Goal: Communication & Community: Answer question/provide support

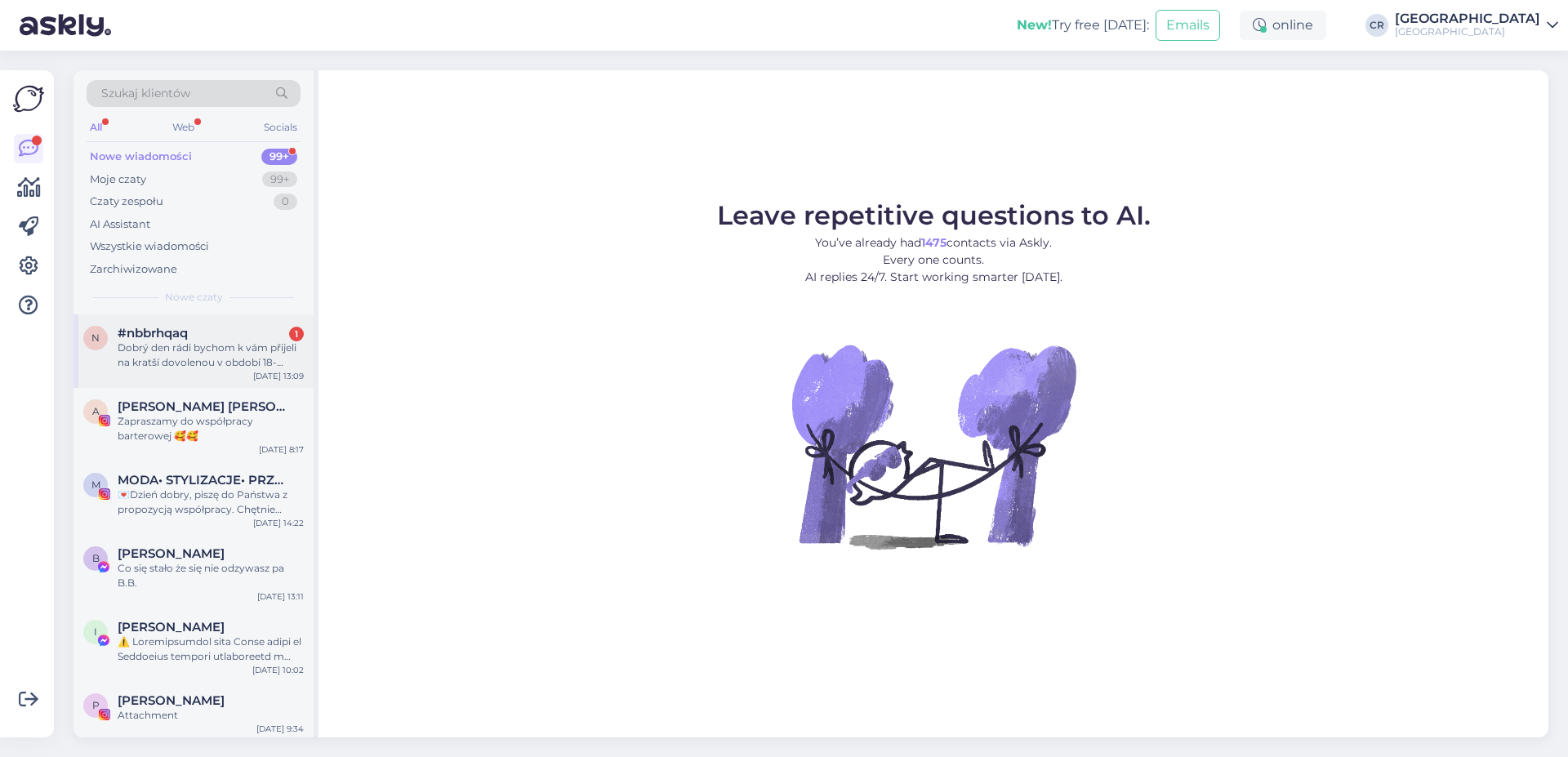
click at [204, 339] on div "#nbbrhqaq 1" at bounding box center [211, 332] width 186 height 15
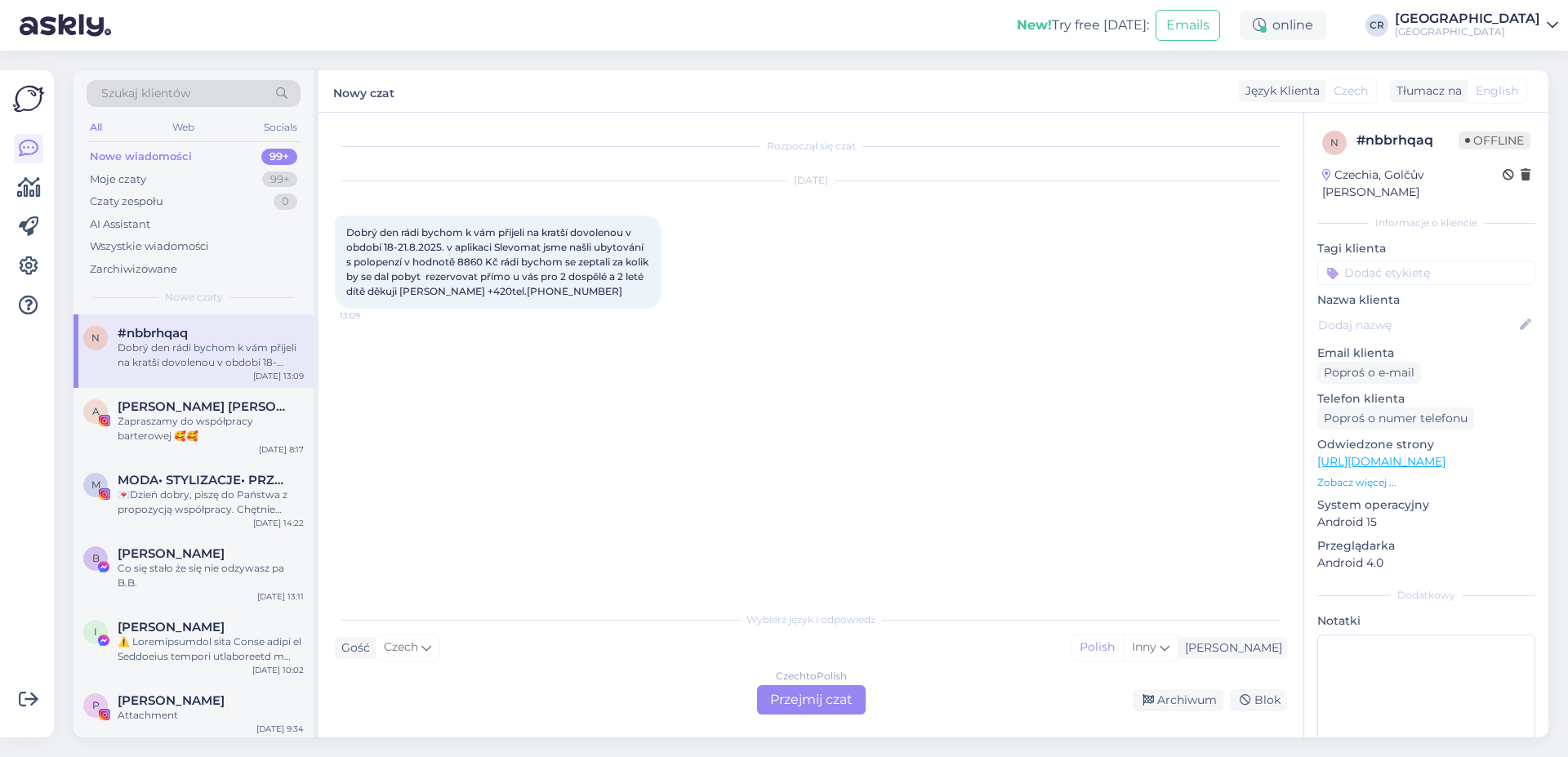
click at [816, 700] on div "Czech to Polish Przejmij czat" at bounding box center [811, 700] width 109 height 30
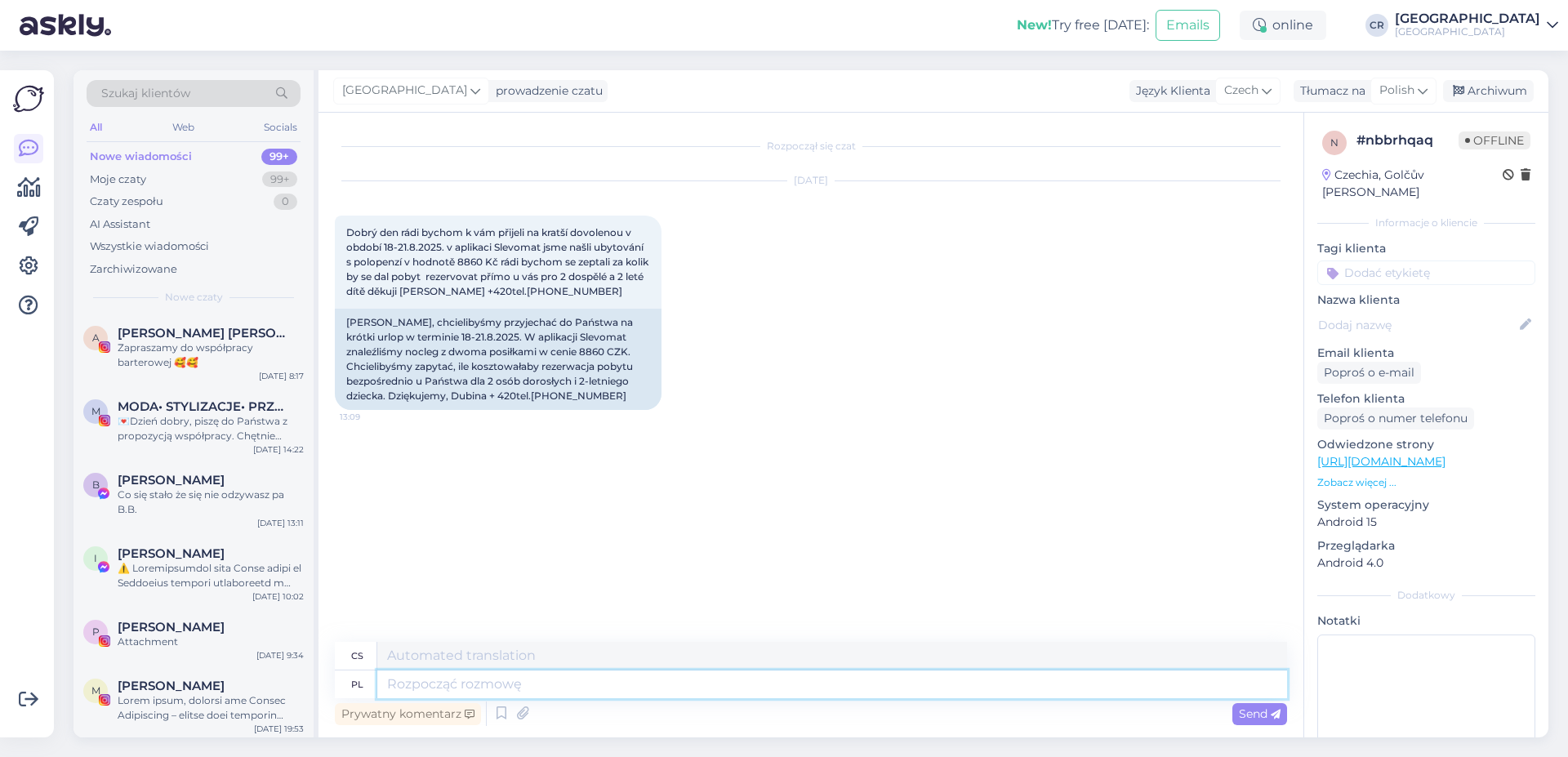
click at [439, 685] on textarea at bounding box center [831, 685] width 909 height 28
type textarea "Dzień"
type textarea "Den"
type textarea "Dzień dobry,"
type textarea "Dobré ráno,"
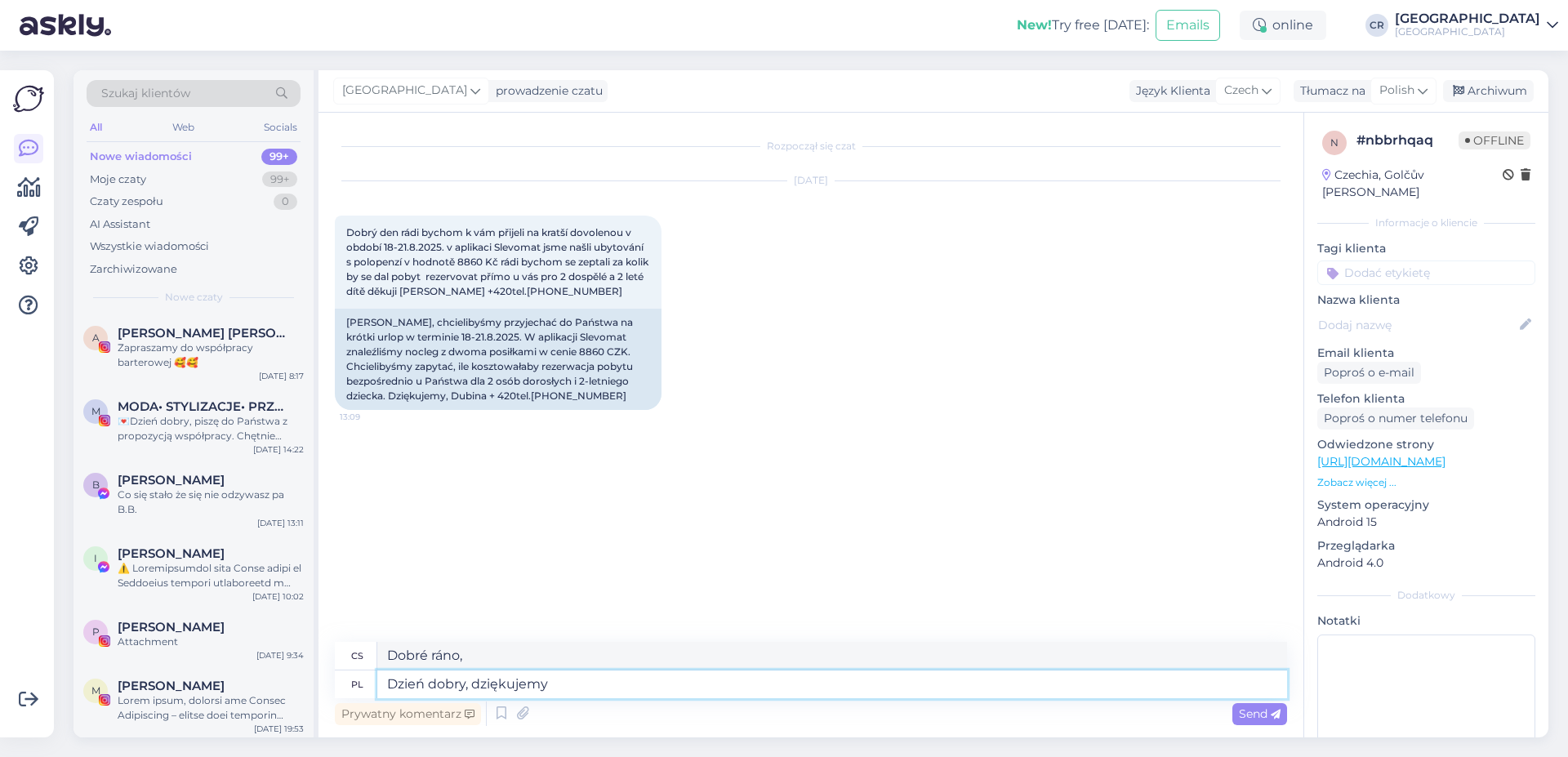
type textarea "Dzień dobry, dziękujemy z"
type textarea "Dobré ráno, děkuji"
type textarea "Dzień dobry, dziękujemy za z"
type textarea "Dobré ráno, děkuji za"
type textarea "Dzień dobry, dziękujemy za zainteresowanie"
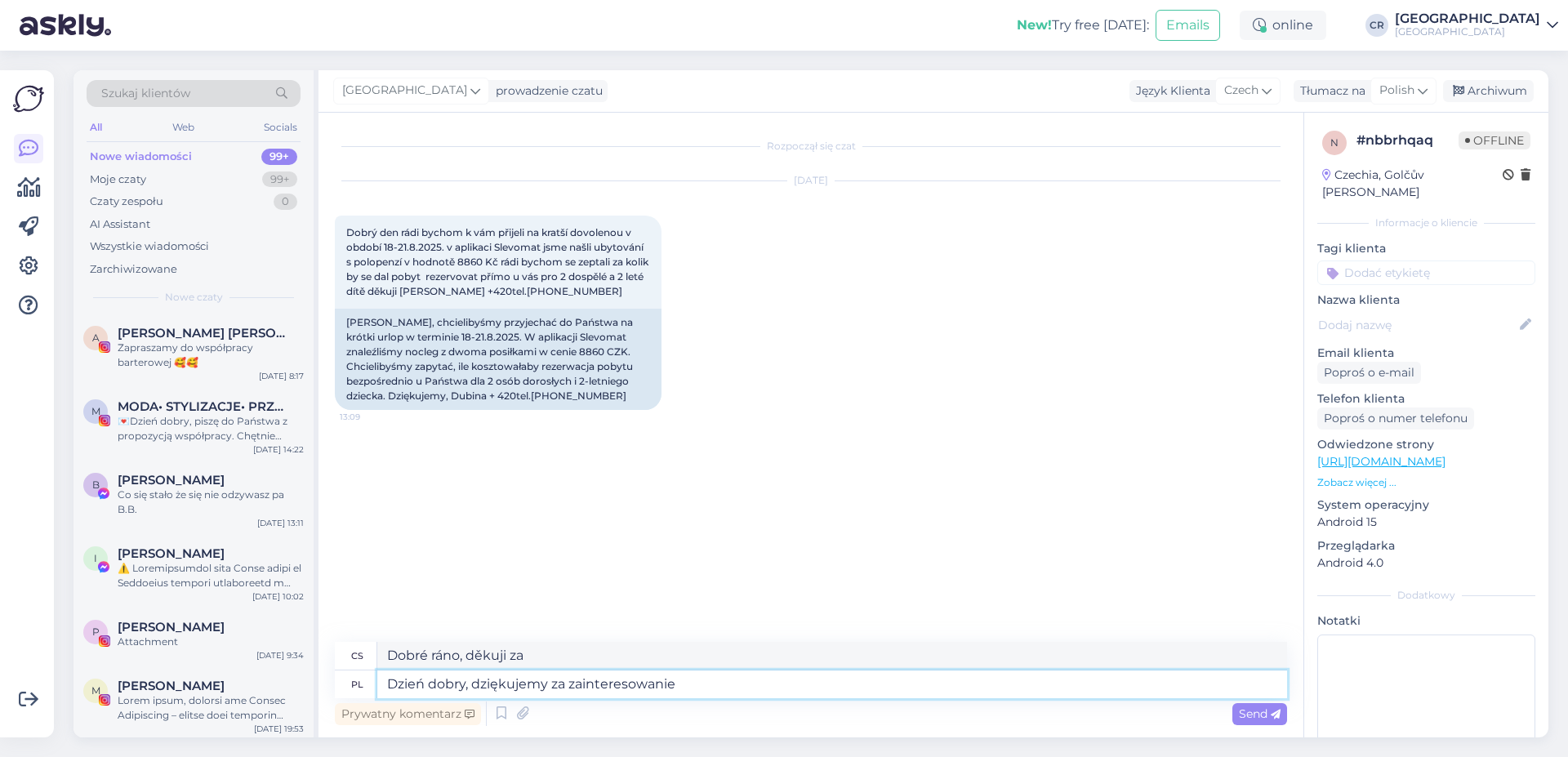
type textarea "Dobré ráno, děkujeme za váš zájem"
type textarea "Dzień dobry, dziękujemy za zainteresowanie of"
type textarea "Dobré ráno, děkujeme za váš zájem o OFW."
type textarea "Dzień dobry, dziękujemy za zainteresowanie ofertą"
type textarea "Dobré ráno, děkujeme za váš zájem o naši nabídku"
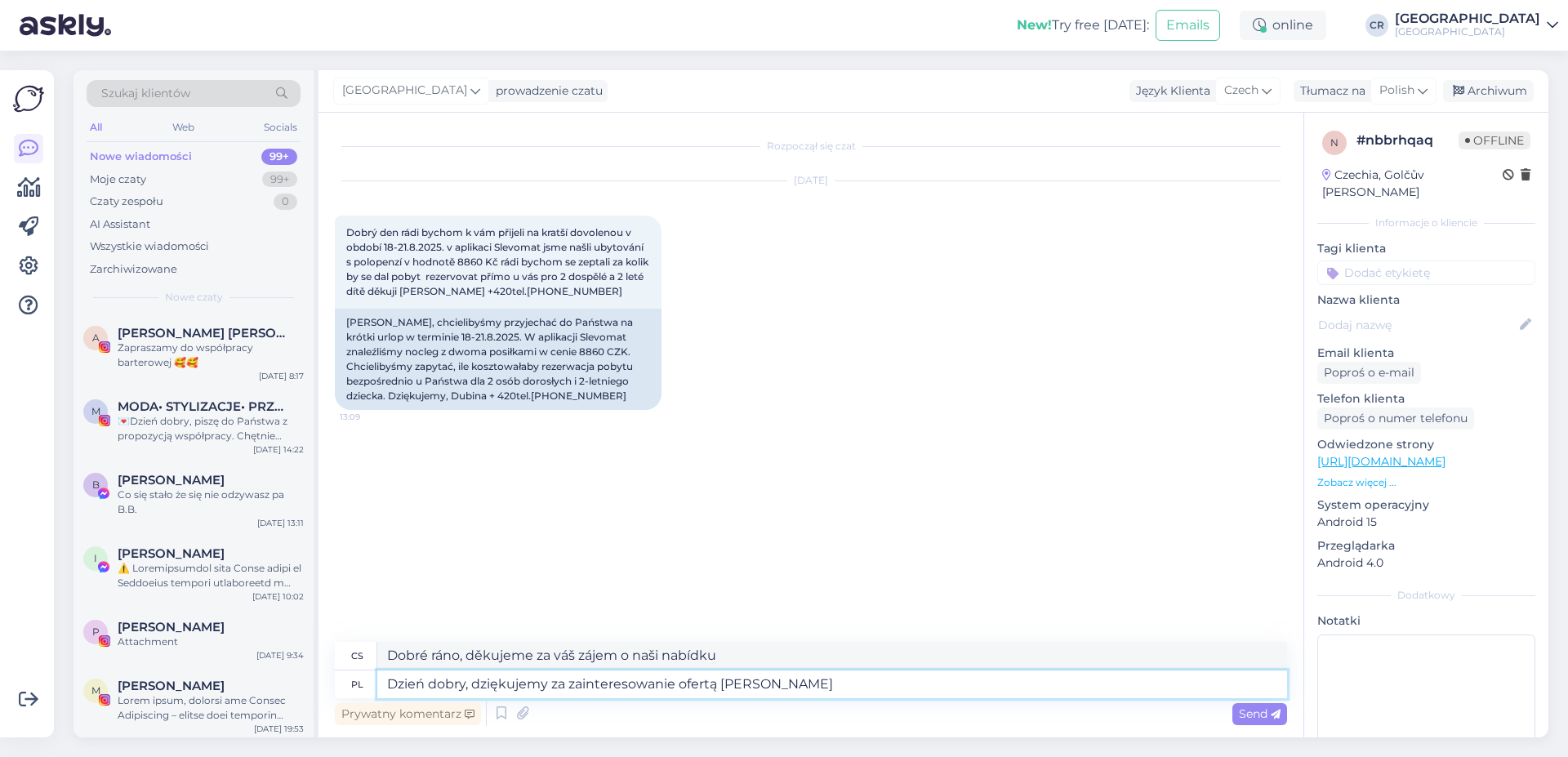
type textarea "Dzień dobry, dziękujemy za zainteresowanie ofertą [PERSON_NAME]"
type textarea "Dobré ráno, děkujeme za váš zájem o naši nabídku."
type textarea "Dzień dobry, dziękujemy za zainteresowanie ofertą [PERSON_NAME]"
type textarea "Dobré ráno, děkujeme za váš zájem o nabídku našeho hotelu."
type textarea "Dzień dobry, dziękujemy za zainteresowanie ofertą Naszego Hotelu. W podynym t"
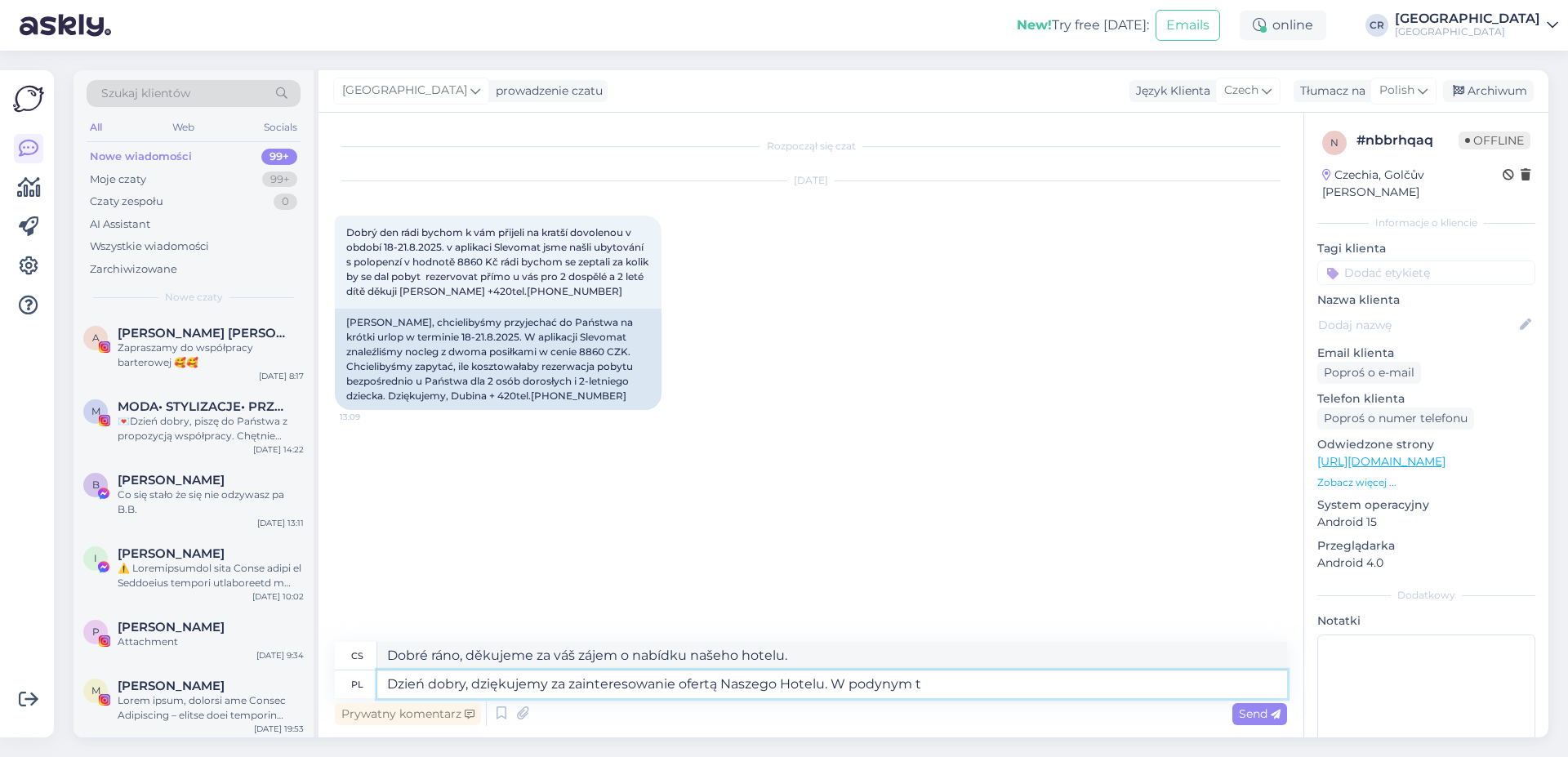
type textarea "Dobré ráno, děkujeme za váš zájem o náš hotel."
type textarea "Dzień dobry, dziękujemy za zainteresowanie ofertą Naszego Hotelu. W podynym ter…"
type textarea "Dobré ráno, děkujeme za váš zájem o náš hotel. V následujících termínech"
click at [881, 690] on textarea "Dzień dobry, dziękujemy za zainteresowanie ofertą Naszego Hotelu. W podynym ter…" at bounding box center [831, 685] width 909 height 28
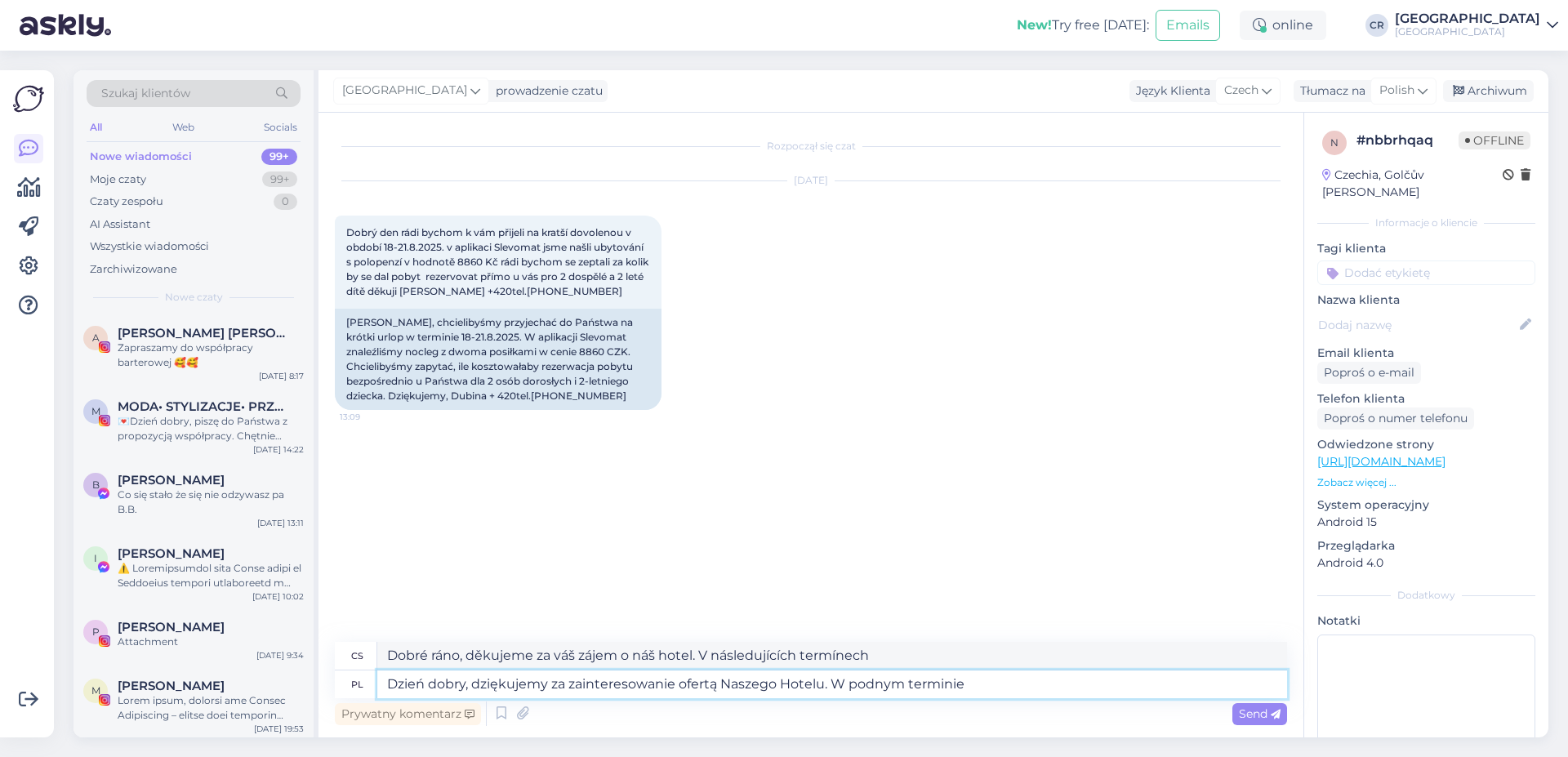
type textarea "Dzień dobry, dziękujemy za zainteresowanie ofertą Naszego Hotelu. W podanym ter…"
type textarea "Dobré ráno, děkujeme za váš zájem o nabídku našeho hotelu. V uvedených termínech"
click at [1004, 687] on textarea "Dzień dobry, dziękujemy za zainteresowanie ofertą Naszego Hotelu. W podanym ter…" at bounding box center [831, 685] width 909 height 28
type textarea "Dzień dobry, dziękujemy za zainteresowanie ofertą Naszego Hotelu. W podanym ter…"
type textarea "Dobré ráno, děkujeme za váš zájem o nabídku našeho hotelu. Cena pro uvedené ter…"
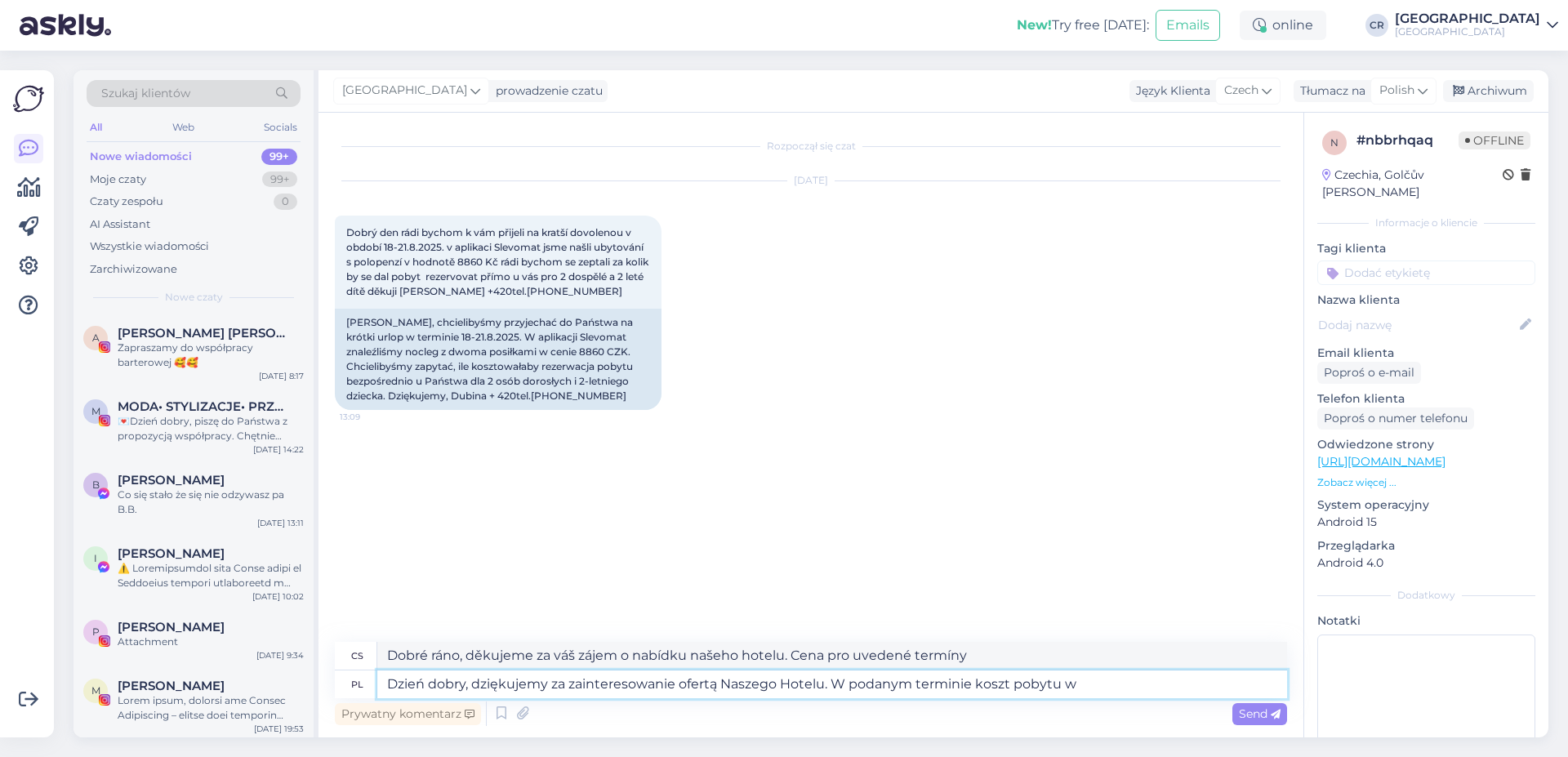
type textarea "Dzień dobry, dziękujemy za zainteresowanie ofertą Naszego Hotelu. W podanym ter…"
type textarea "Dobré ráno, děkujeme za váš zájem o nabídku našeho hotelu. [PERSON_NAME] vašeho…"
type textarea "Dzień dobry, dziękujemy za zainteresowanie ofertą Naszego Hotelu. W podanym ter…"
type textarea "Dobré ráno, děkujeme za váš zájem o náš hotel. [PERSON_NAME] vašeho pobytu v po…"
type textarea "Dzień dobry, dziękujemy za zainteresowanie ofertą Naszego Hotelu. W podanym ter…"
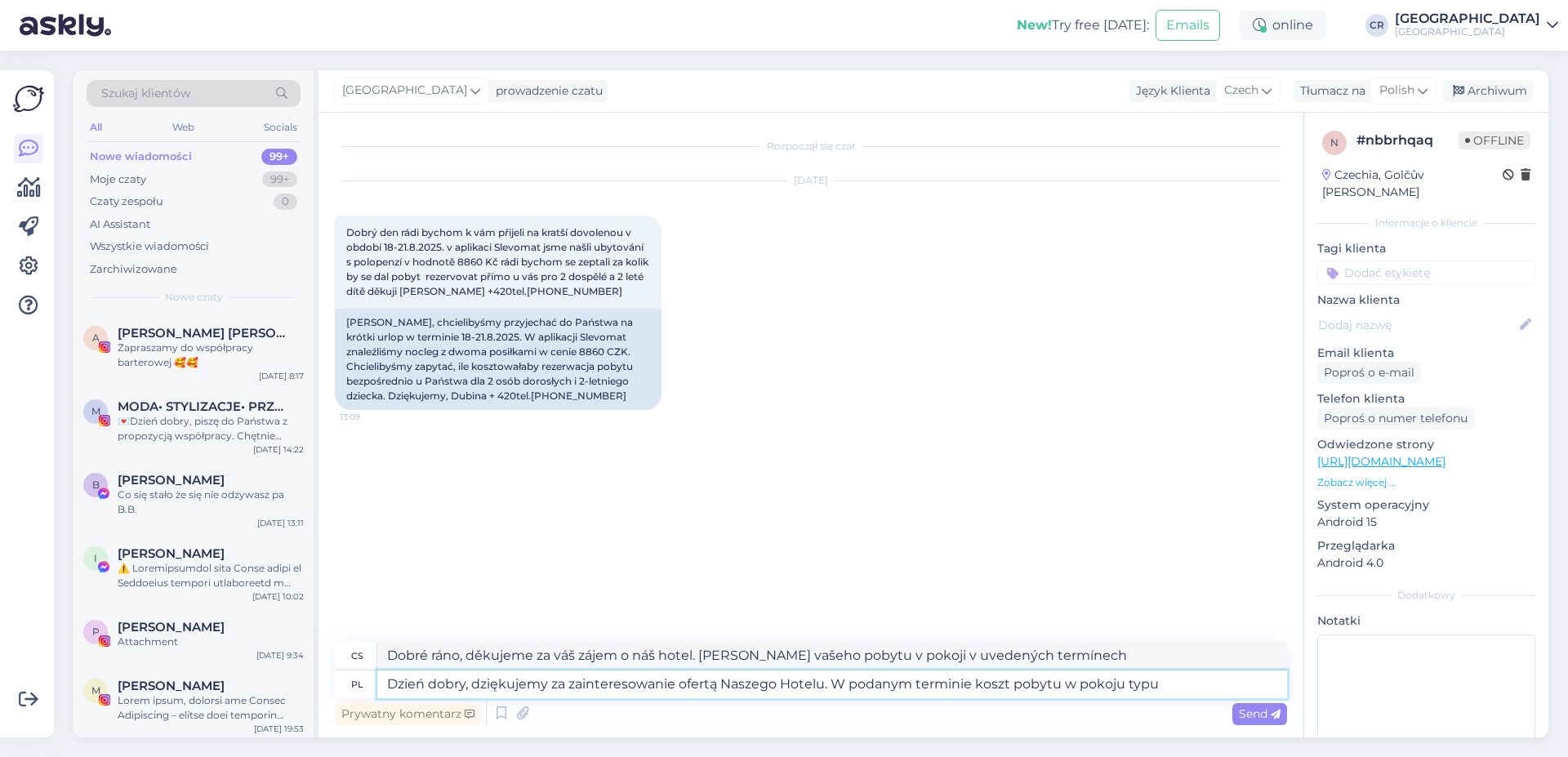
type textarea "Dobré ráno, děkujeme za váš zájem o nabídku našeho hotelu. Cena pobytu v pokoji…"
type textarea "Dzień dobry, dziękujemy za zainteresowanie ofertą Naszego Hotelu. W podanym ter…"
type textarea "Dobré ráno, děkujeme za váš zájem o náš hotel. Cena standardního pokoje v uvede…"
type textarea "Dzień dobry, dziękujemy za zainteresowanie ofertą Naszego Hotelu. W podanym ter…"
type textarea "Dobré ráno, děkujeme za váš zájem o náš hotel. Cena pobytu ve standardním pokoj…"
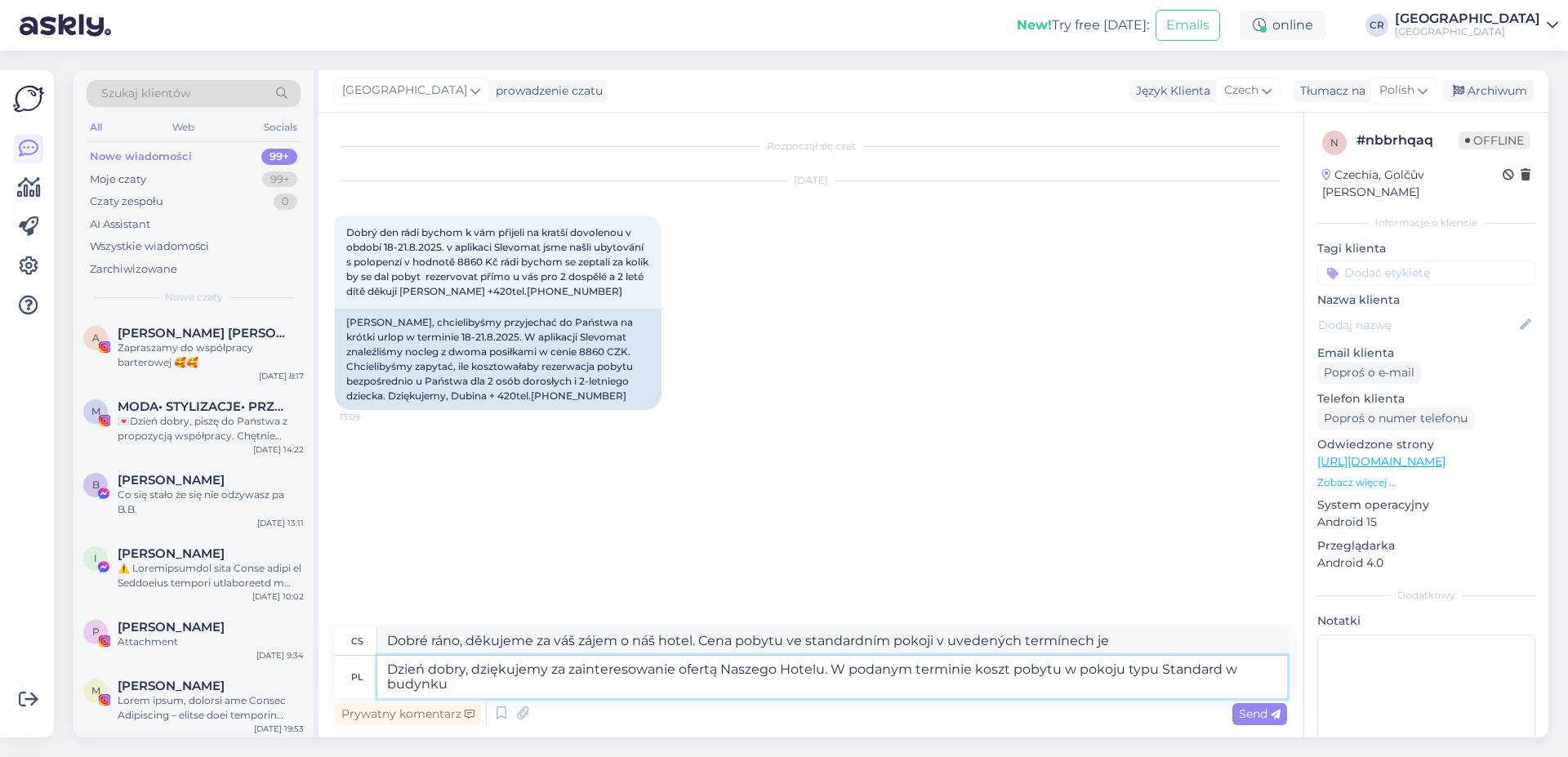
type textarea "Dzień dobry, dziękujemy za zainteresowanie ofertą Naszego Hotelu. W podanym ter…"
type textarea "Dobré ráno, děkujeme za váš zájem o náš hotel. Cena pobytu ve standardním pokoj…"
type textarea "Dzień dobry, dziękujemy za zainteresowanie ofertą Naszego Hotelu. W podanym ter…"
type textarea "Dobré ráno, děkujeme za váš zájem o náš hotel. Cena standardního pokoje v budov…"
type textarea "Dzień dobry, dziękujemy za zainteresowanie ofertą Naszego Hotelu. W podanym ter…"
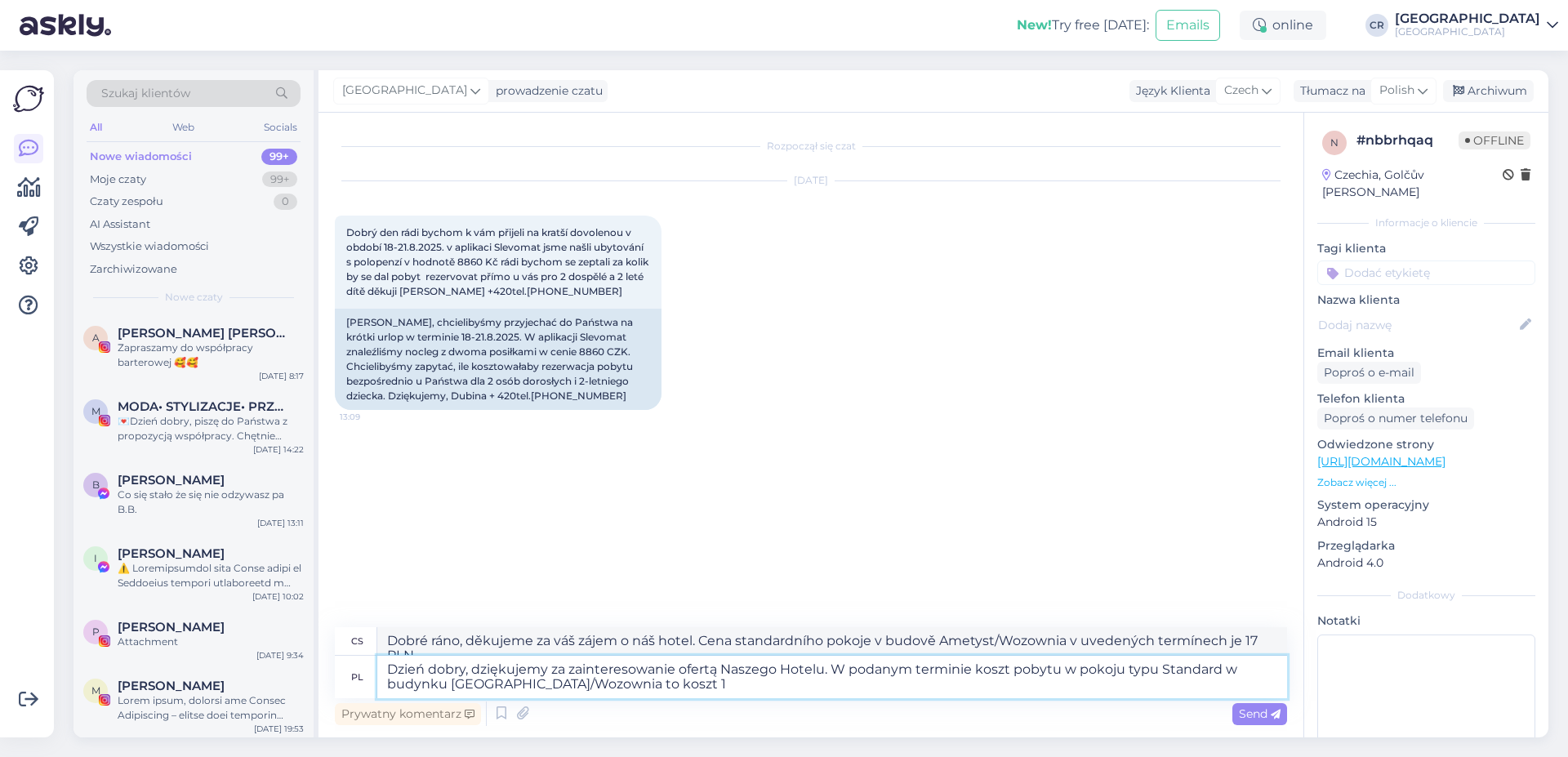
type textarea "Dobré ráno, děkujeme za váš zájem o náš hotel. Cena standardního pokoje v budov…"
type textarea "Dzień dobry, dziękujemy za zainteresowanie ofertą Naszego Hotelu. W podanym ter…"
type textarea "Dobré ráno, děkujeme za váš zájem o náš hotel. Cena standardního pokoje v budov…"
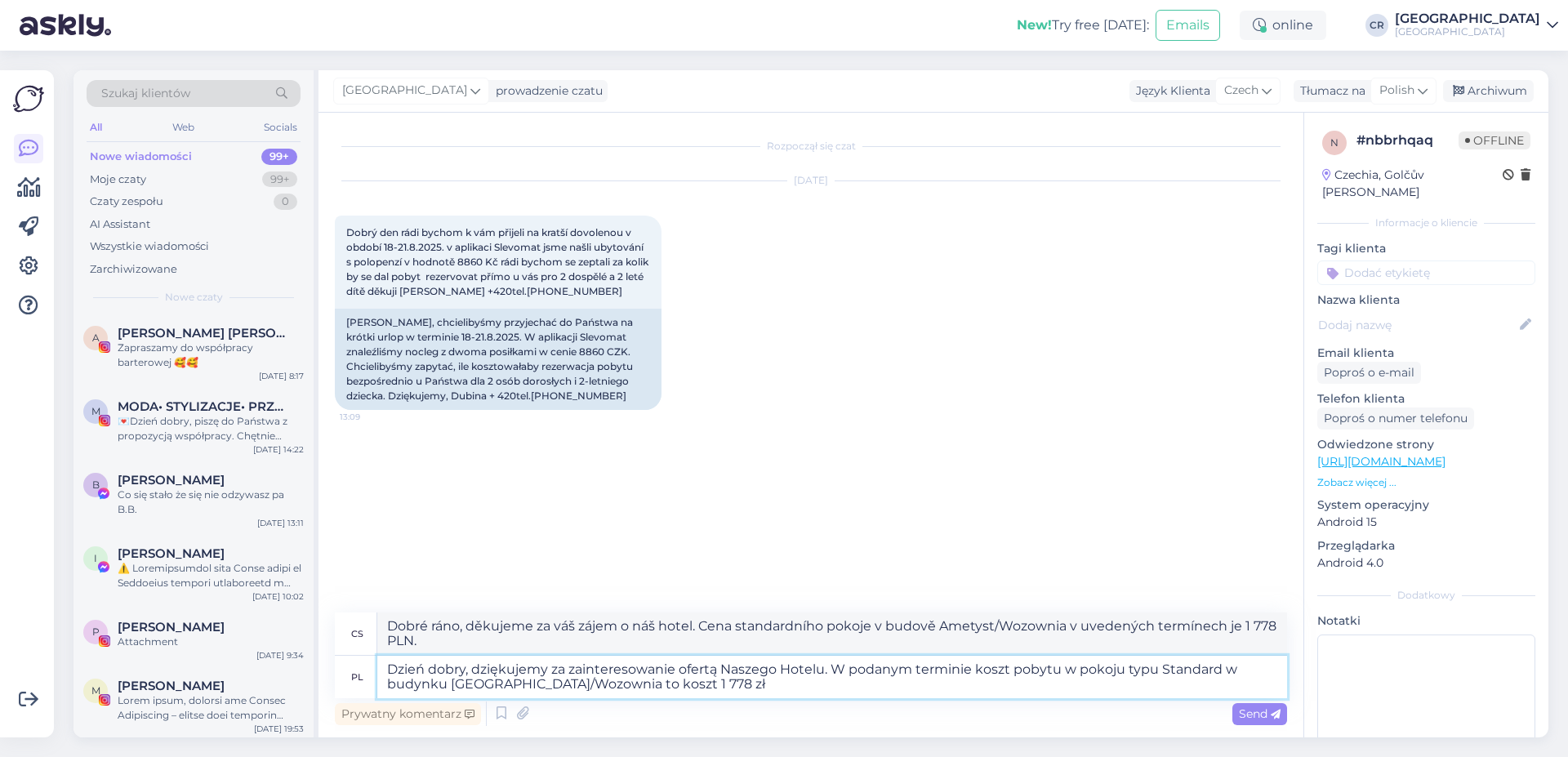
type textarea "Dzień dobry, dziękujemy za zainteresowanie ofertą Naszego Hotelu. W podanym ter…"
type textarea "Dobré ráno, děkujeme za váš zájem o náš hotel. V uvedených termínech je cena st…"
type textarea "Dzień dobry, dziękujemy za zainteresowanie ofertą Naszego Hotelu. W podanym ter…"
click at [1251, 713] on span "Send" at bounding box center [1259, 713] width 42 height 15
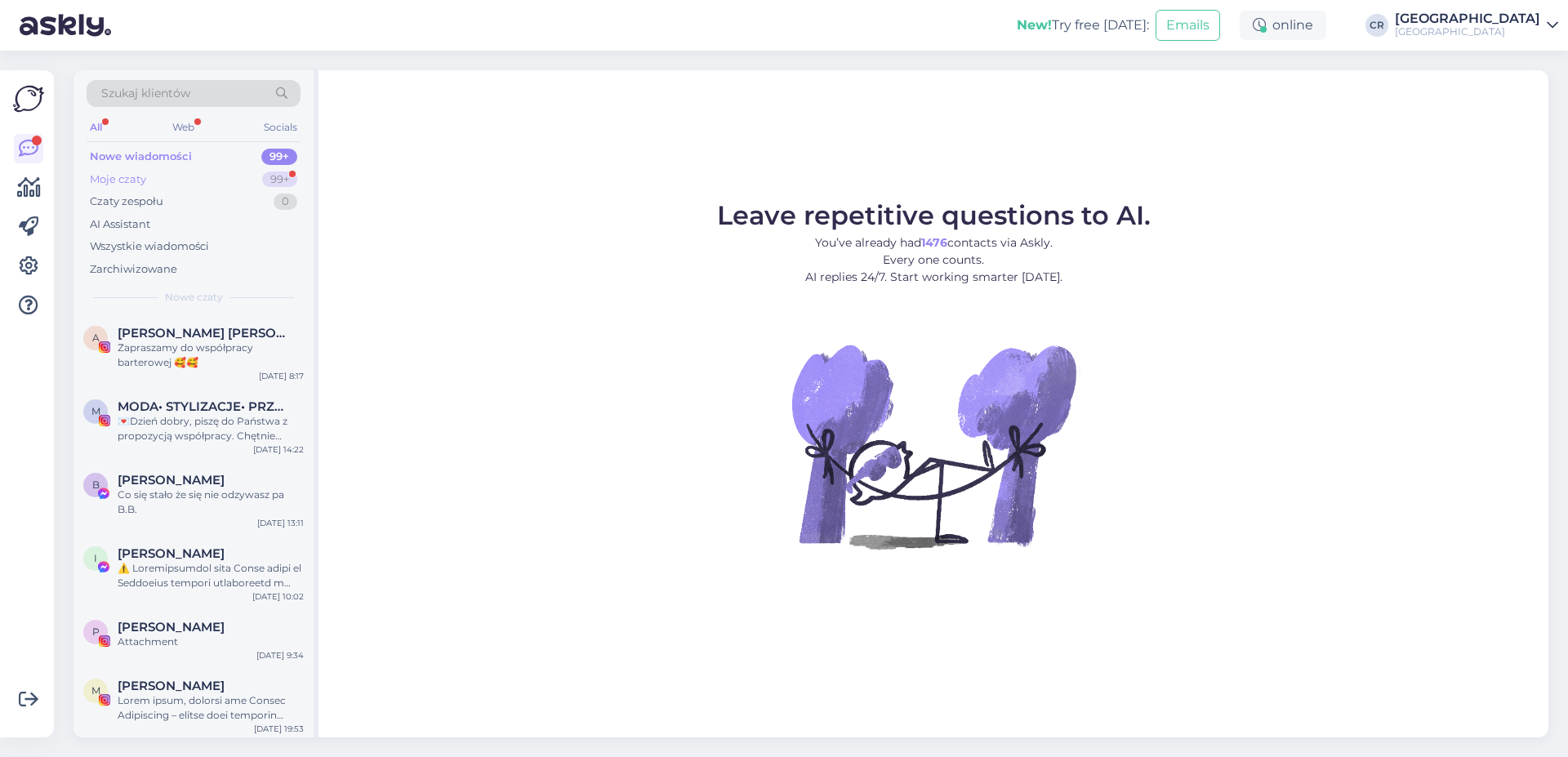
click at [176, 185] on div "Moje czaty 99+" at bounding box center [193, 179] width 214 height 23
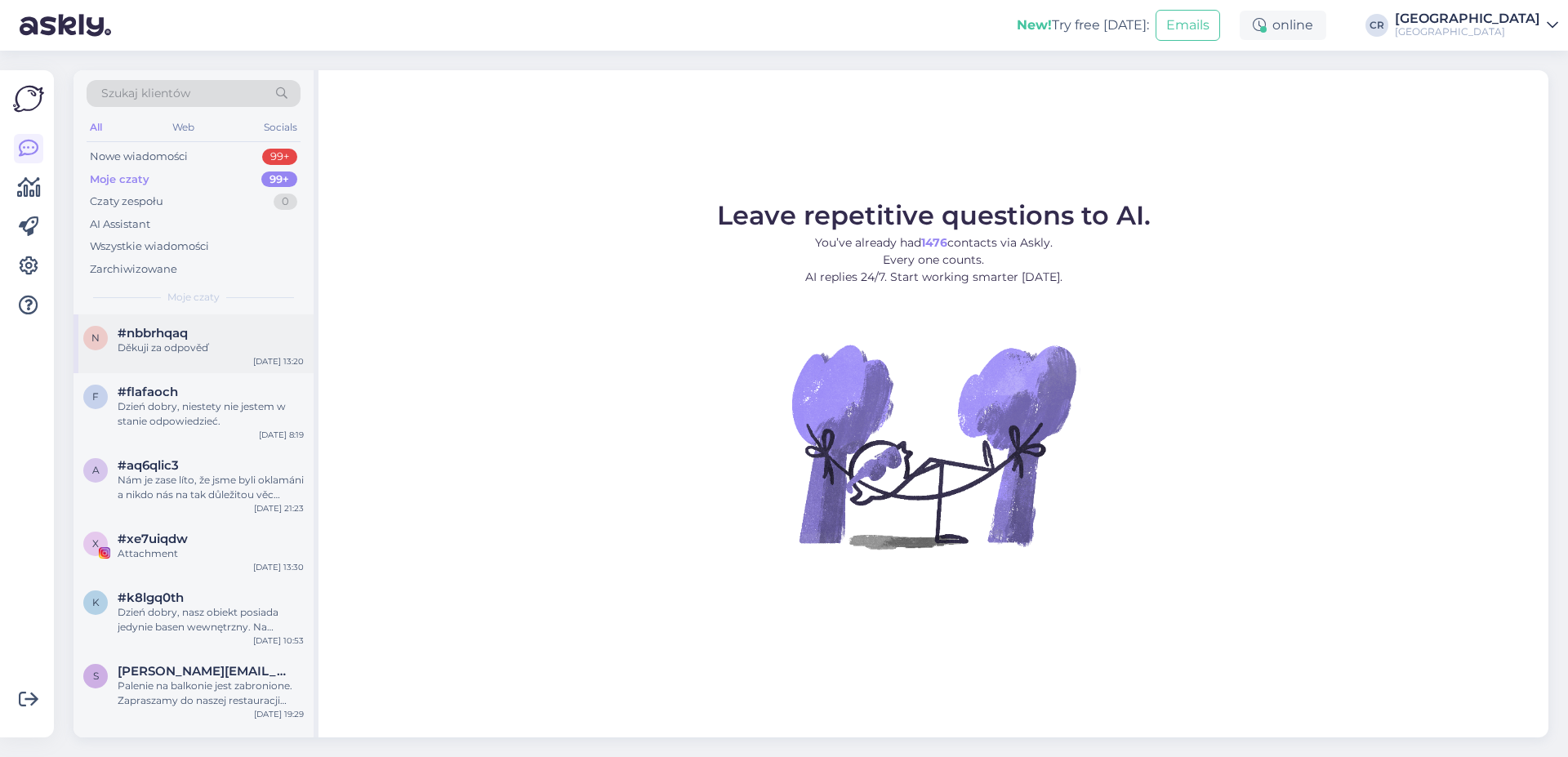
click at [185, 348] on div "Děkuji za odpověď" at bounding box center [211, 347] width 186 height 15
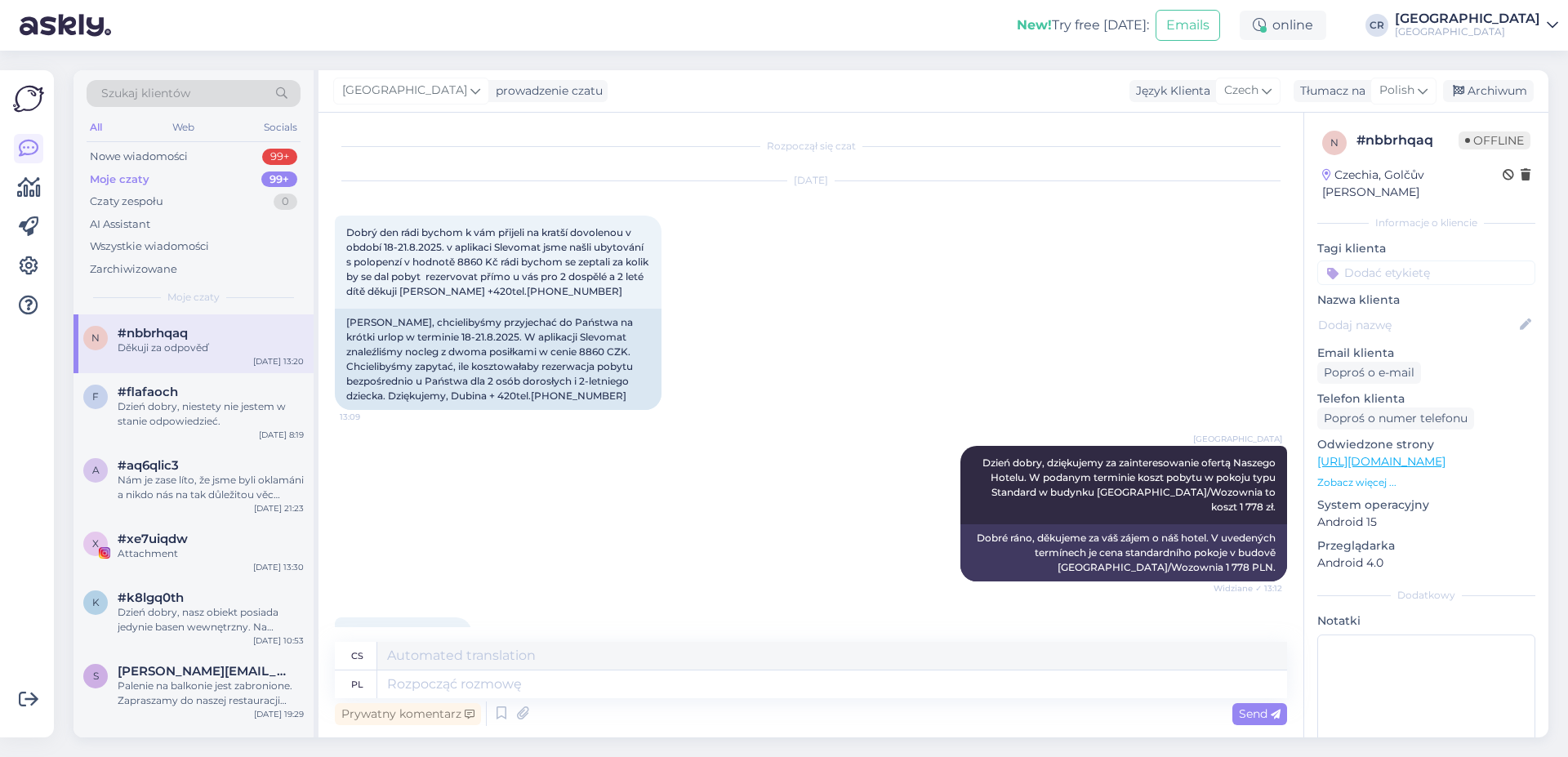
scroll to position [55, 0]
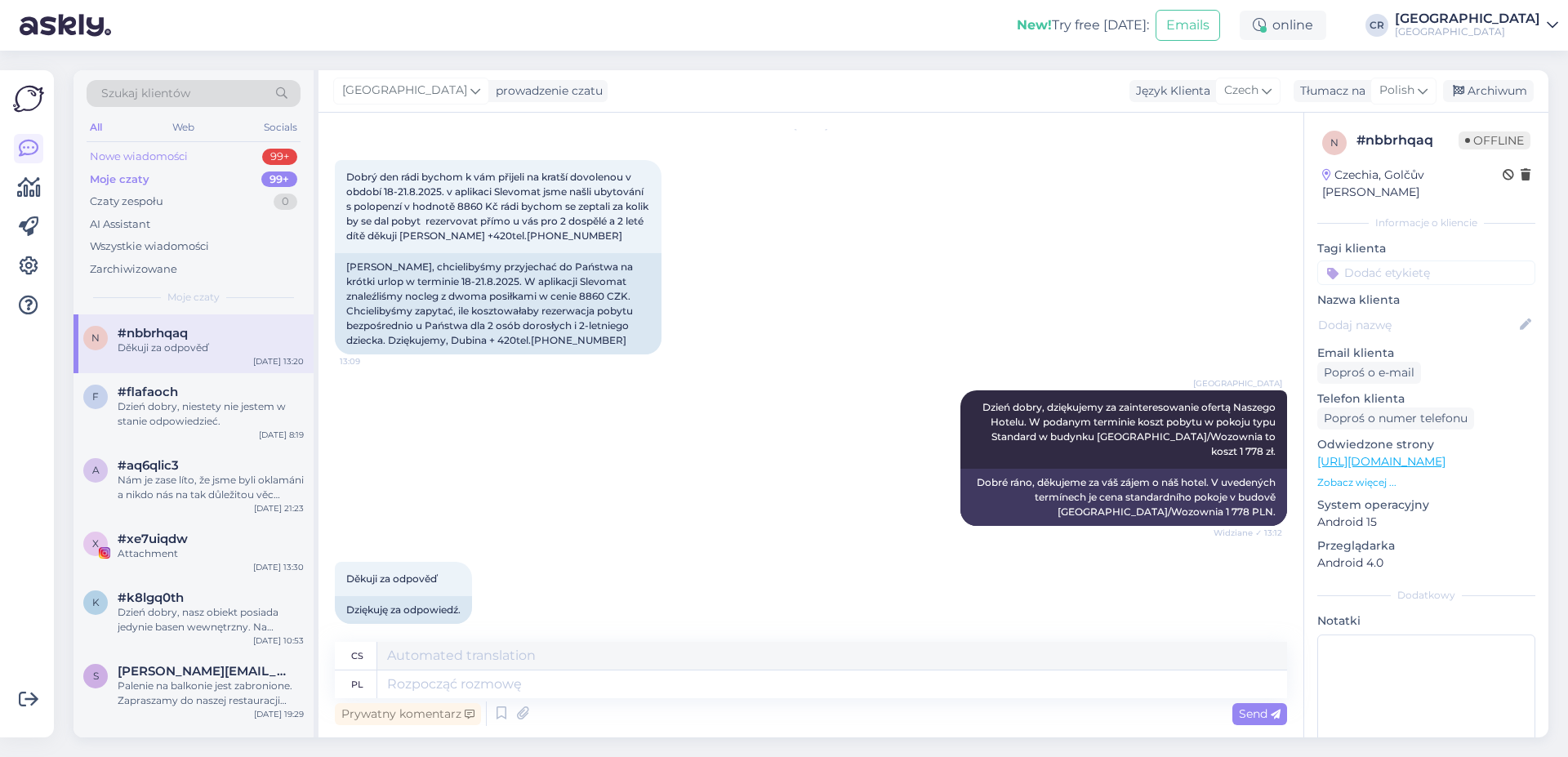
click at [226, 153] on div "Nowe wiadomości 99+" at bounding box center [193, 156] width 214 height 23
